Goal: Task Accomplishment & Management: Manage account settings

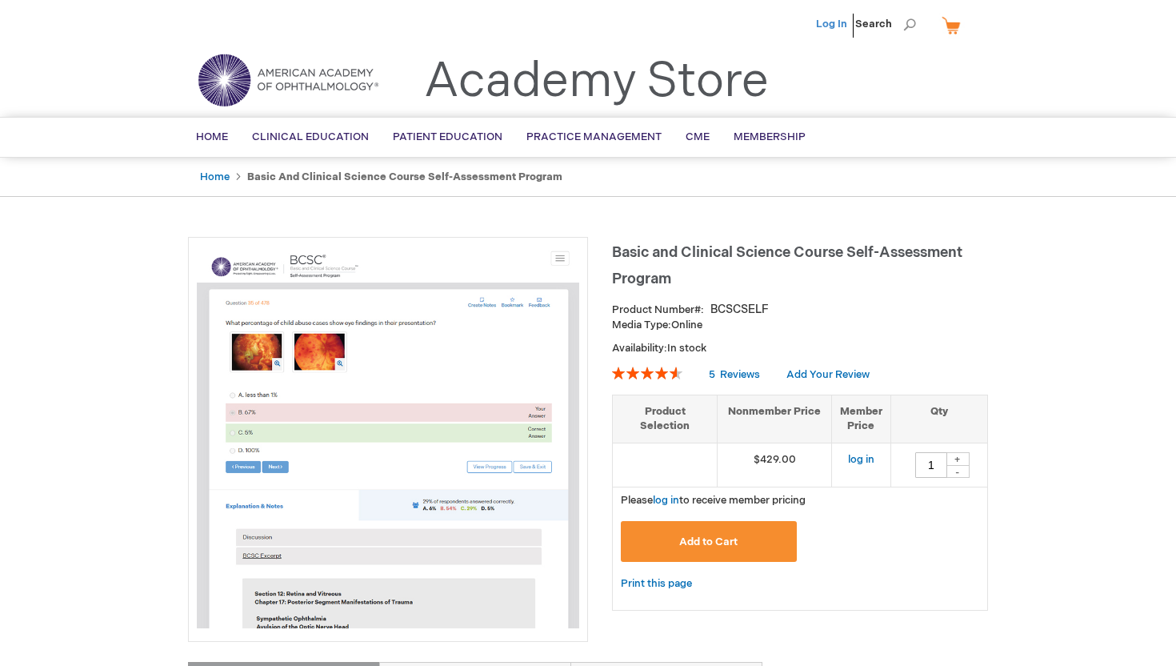
click at [575, 26] on link "Log In" at bounding box center [831, 24] width 31 height 13
click at [213, 145] on link "Home" at bounding box center [212, 137] width 56 height 39
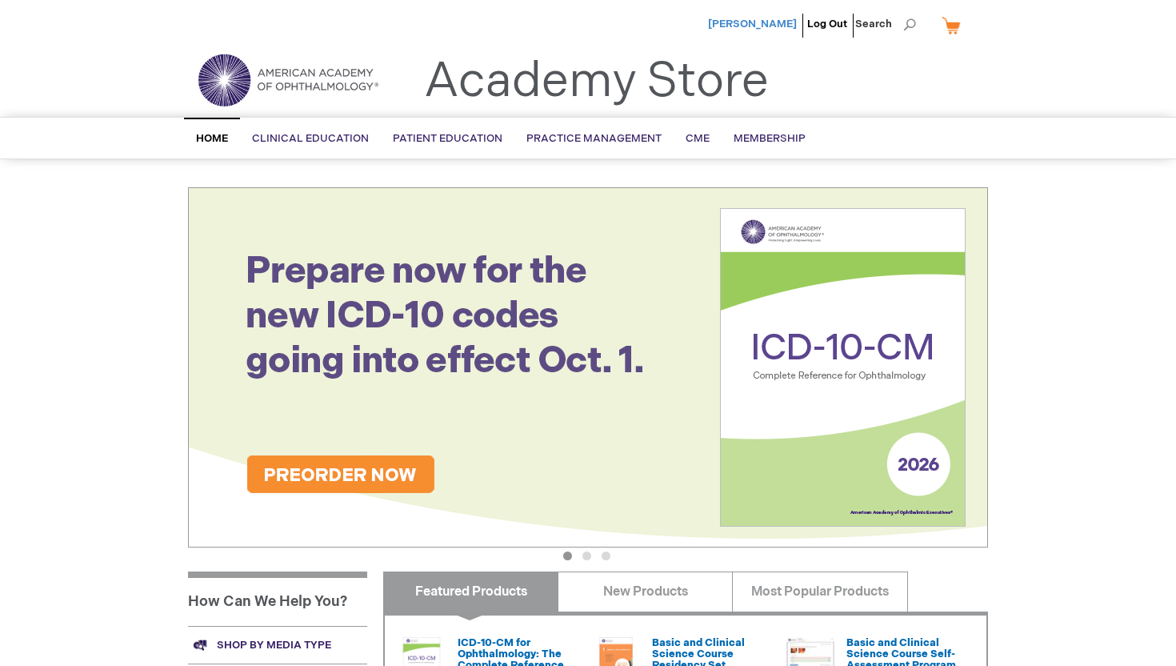
click at [775, 25] on span "[PERSON_NAME]" at bounding box center [752, 24] width 89 height 13
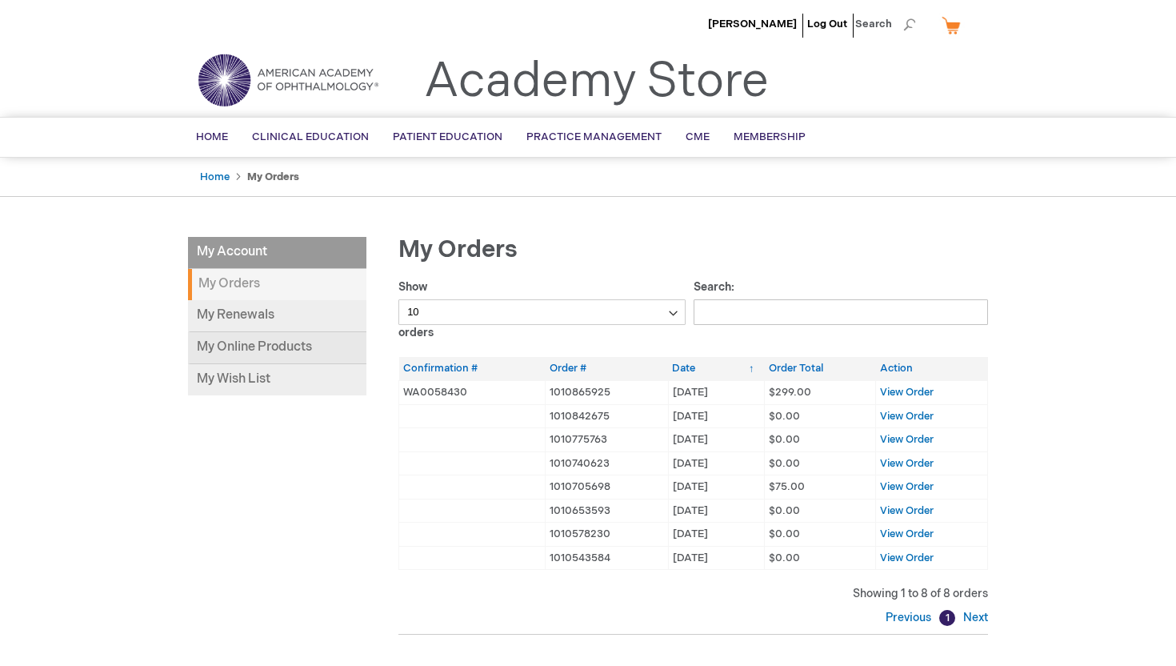
click at [228, 347] on link "My Online Products" at bounding box center [277, 348] width 178 height 32
